Goal: Task Accomplishment & Management: Use online tool/utility

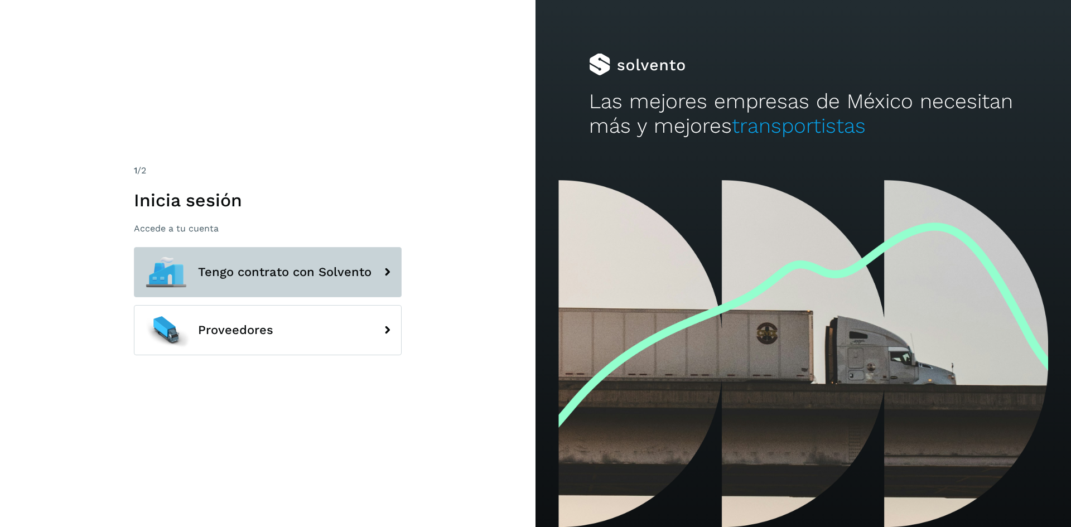
click at [221, 257] on button "Tengo contrato con Solvento" at bounding box center [268, 272] width 268 height 50
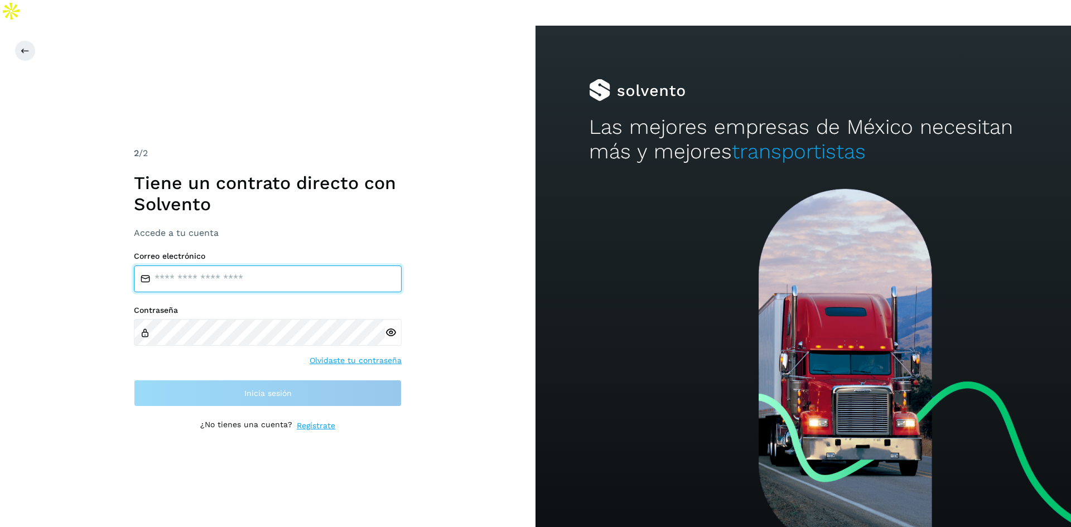
click at [211, 266] on input "email" at bounding box center [268, 279] width 268 height 27
type input "**********"
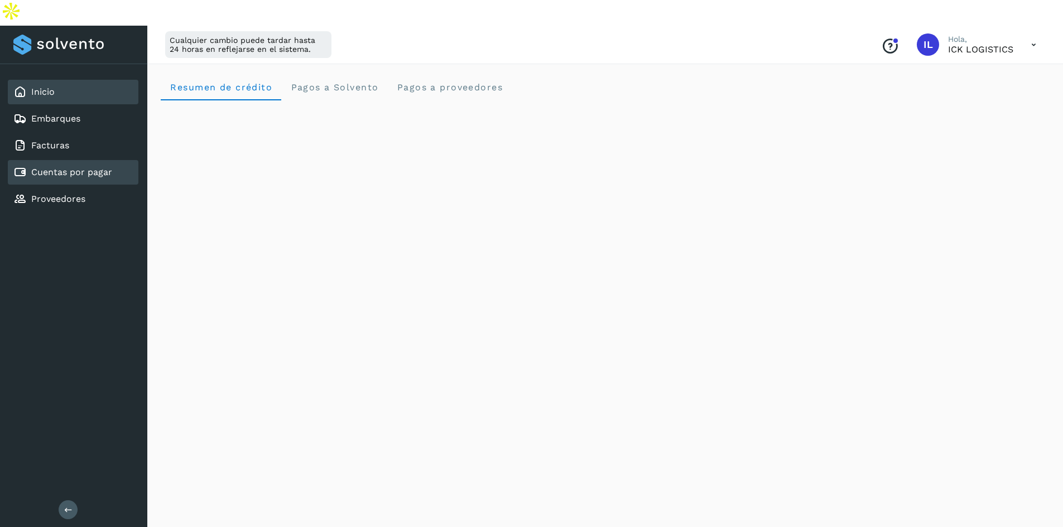
click at [64, 167] on link "Cuentas por pagar" at bounding box center [71, 172] width 81 height 11
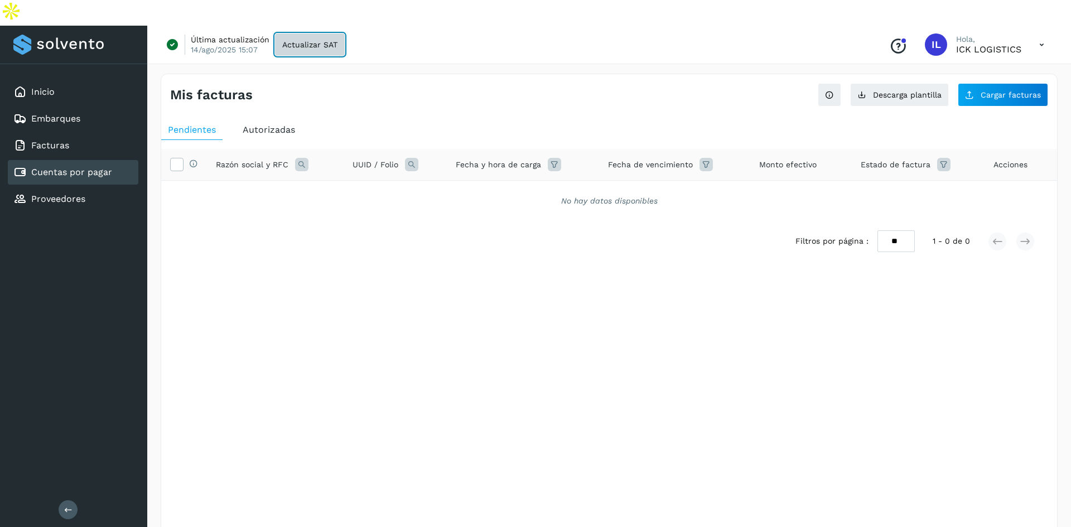
click at [287, 41] on span "Actualizar SAT" at bounding box center [309, 45] width 55 height 8
click at [986, 83] on button "Cargar facturas" at bounding box center [1003, 94] width 90 height 23
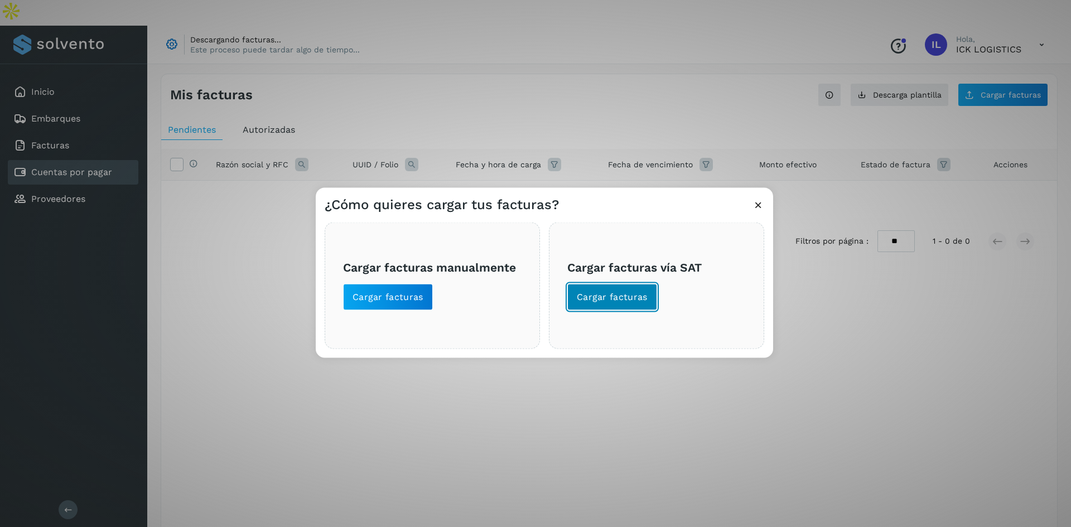
click at [614, 295] on span "Cargar facturas" at bounding box center [612, 297] width 71 height 12
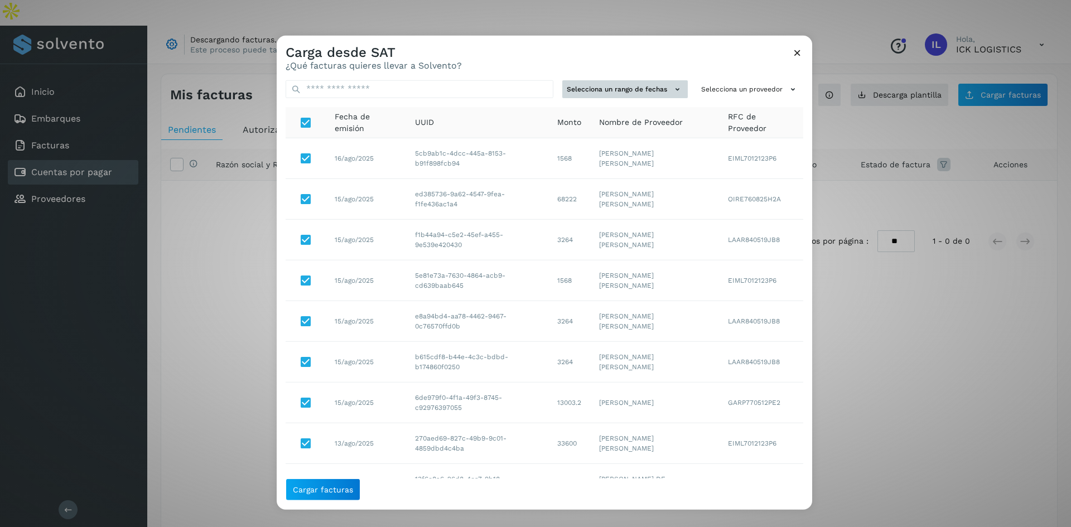
click at [642, 90] on button "Selecciona un rango de fechas" at bounding box center [625, 89] width 126 height 18
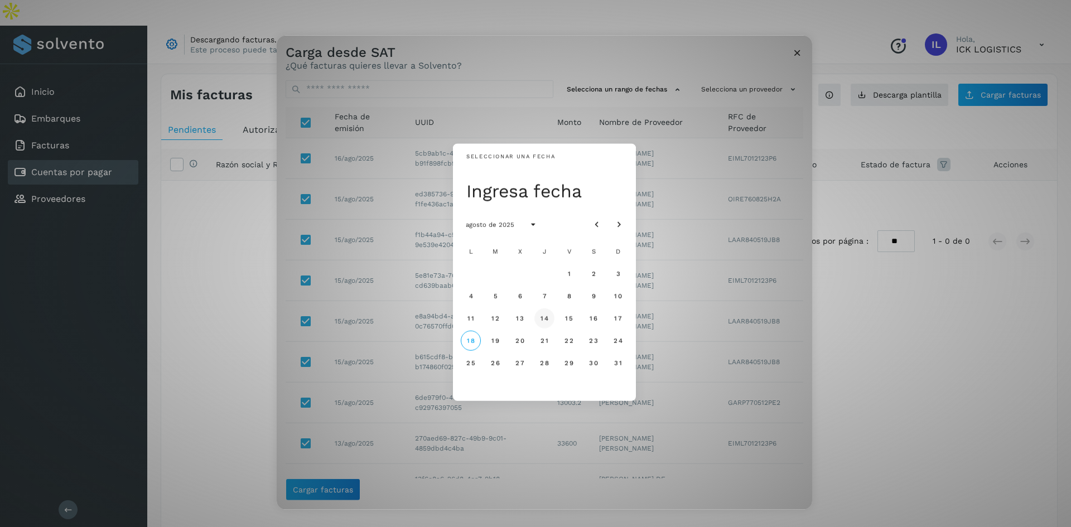
click at [546, 317] on span "14" at bounding box center [544, 319] width 8 height 8
click at [540, 320] on span "14" at bounding box center [544, 319] width 8 height 8
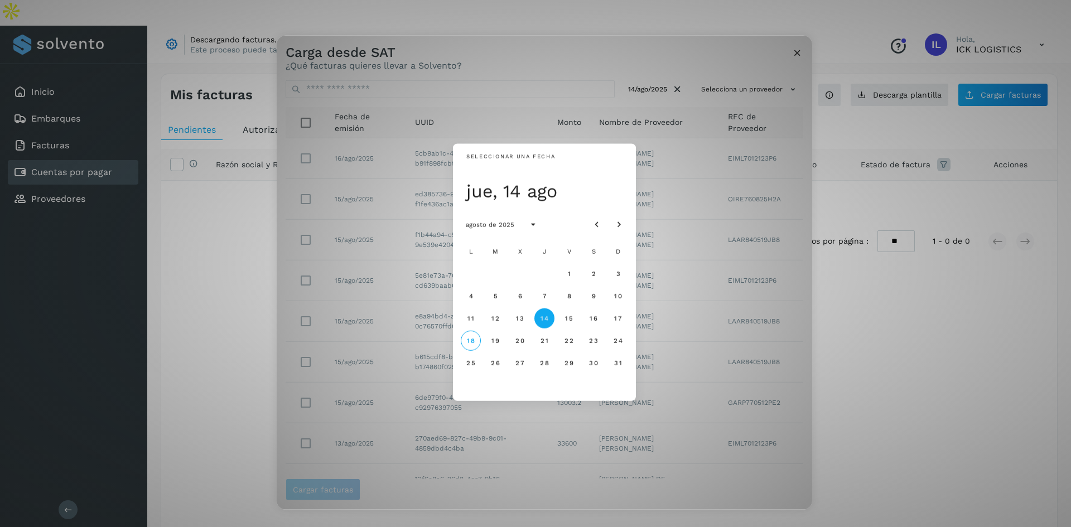
click at [542, 319] on span "14" at bounding box center [544, 319] width 8 height 8
click at [521, 315] on span "13" at bounding box center [519, 319] width 8 height 8
click at [568, 321] on span "15" at bounding box center [569, 319] width 8 height 8
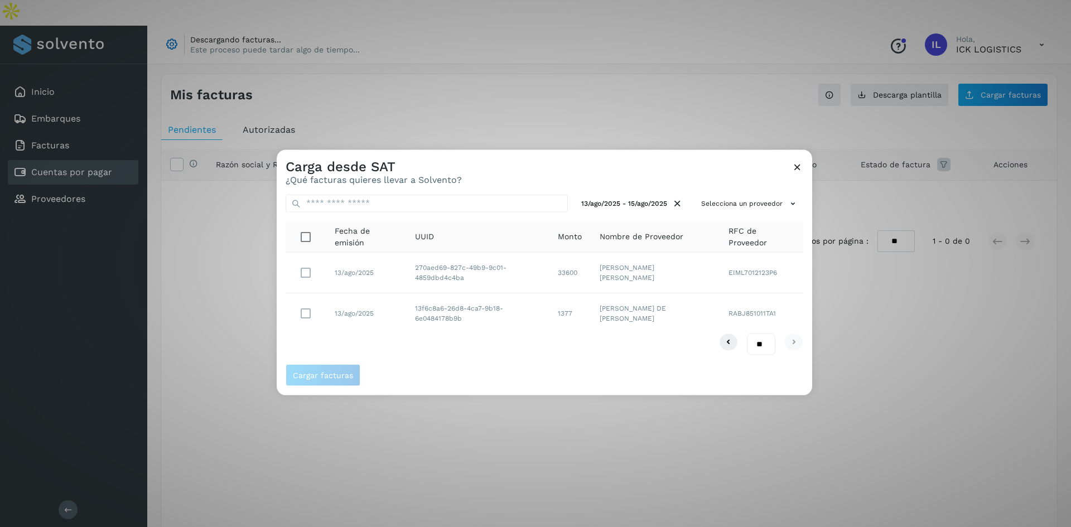
click at [795, 169] on icon at bounding box center [798, 167] width 12 height 12
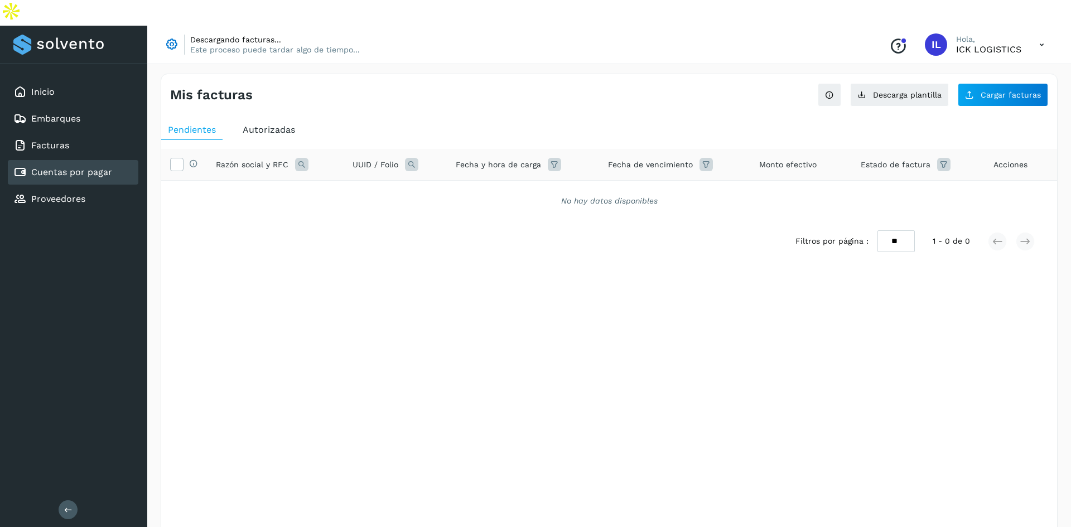
click at [377, 279] on div "Selecciona una fecha" at bounding box center [609, 288] width 896 height 18
click at [337, 74] on div "Mis facturas Ver instrucciones para cargar Facturas Descarga plantilla Cargar f…" at bounding box center [609, 90] width 896 height 32
